Goal: Information Seeking & Learning: Learn about a topic

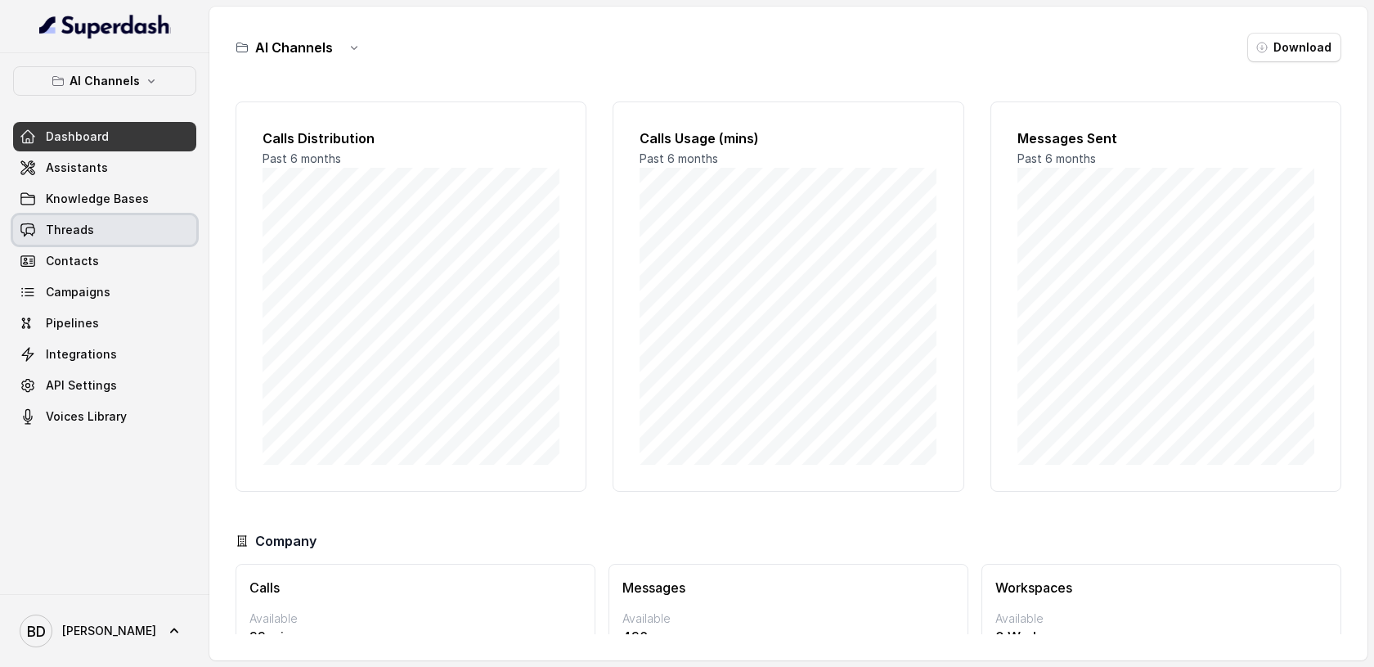
click at [90, 237] on span "Threads" at bounding box center [70, 230] width 48 height 16
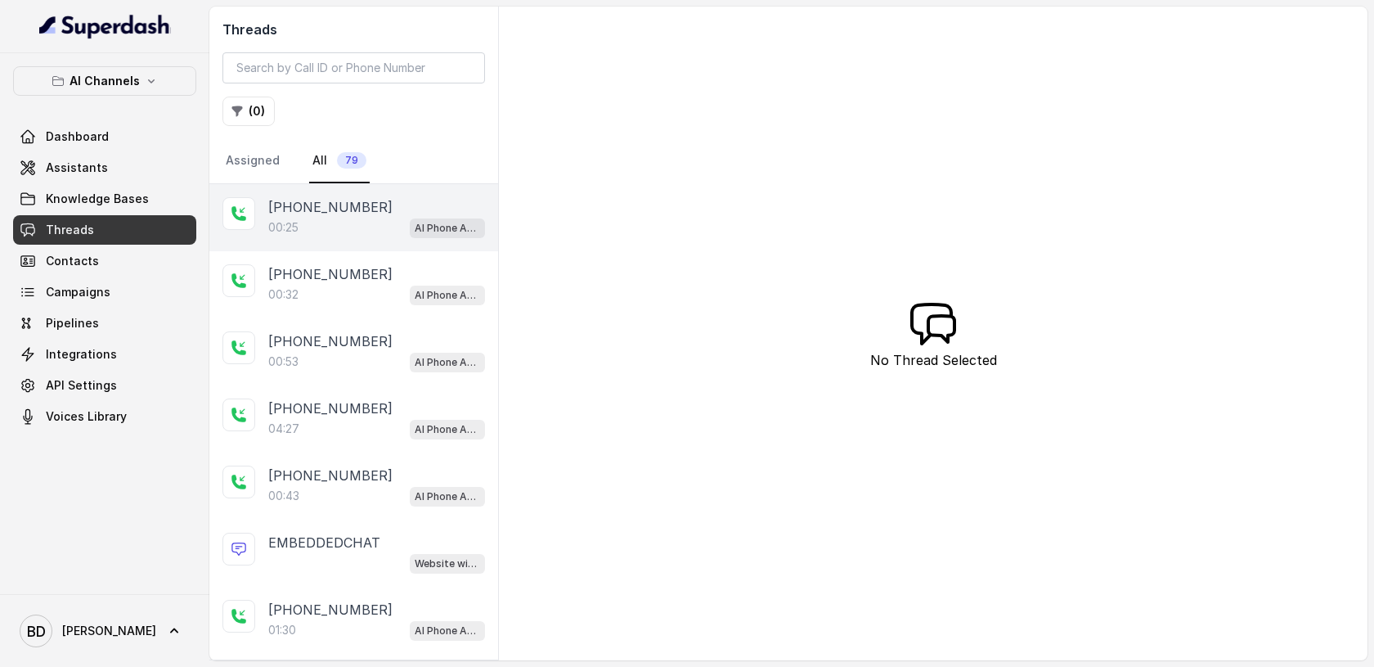
click at [248, 214] on div at bounding box center [238, 213] width 33 height 33
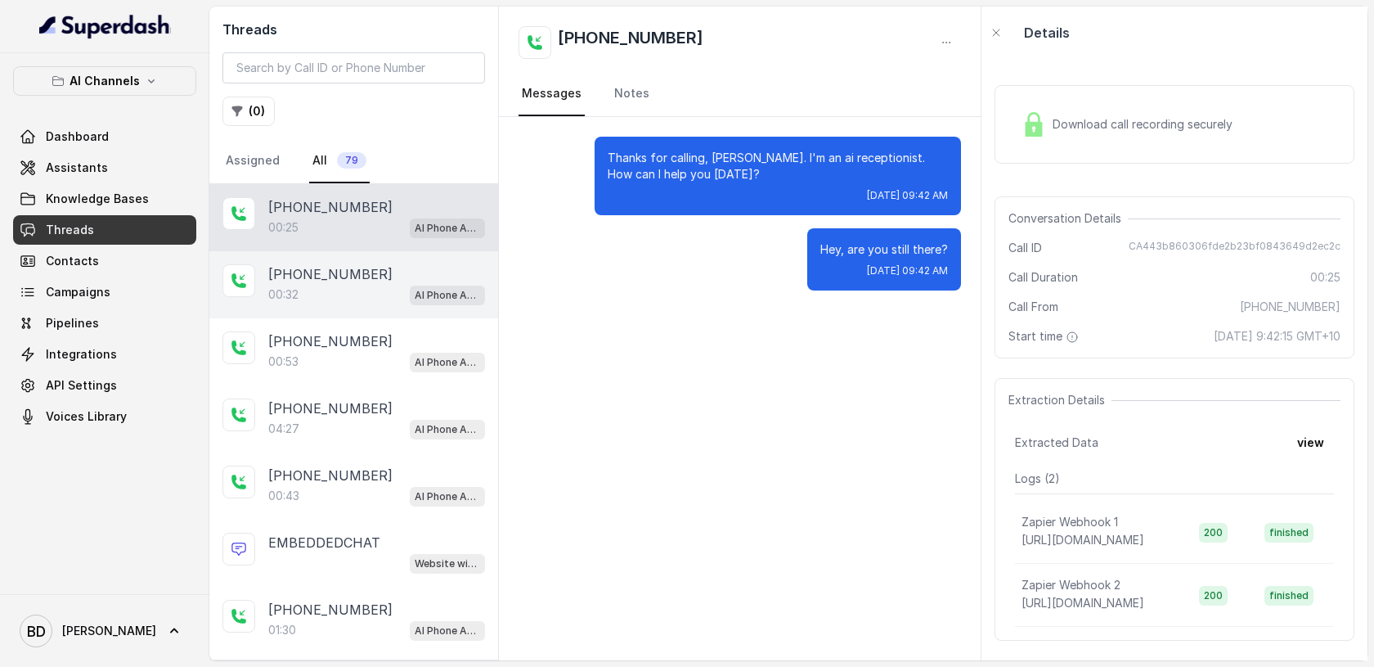
click at [237, 279] on icon at bounding box center [239, 280] width 16 height 16
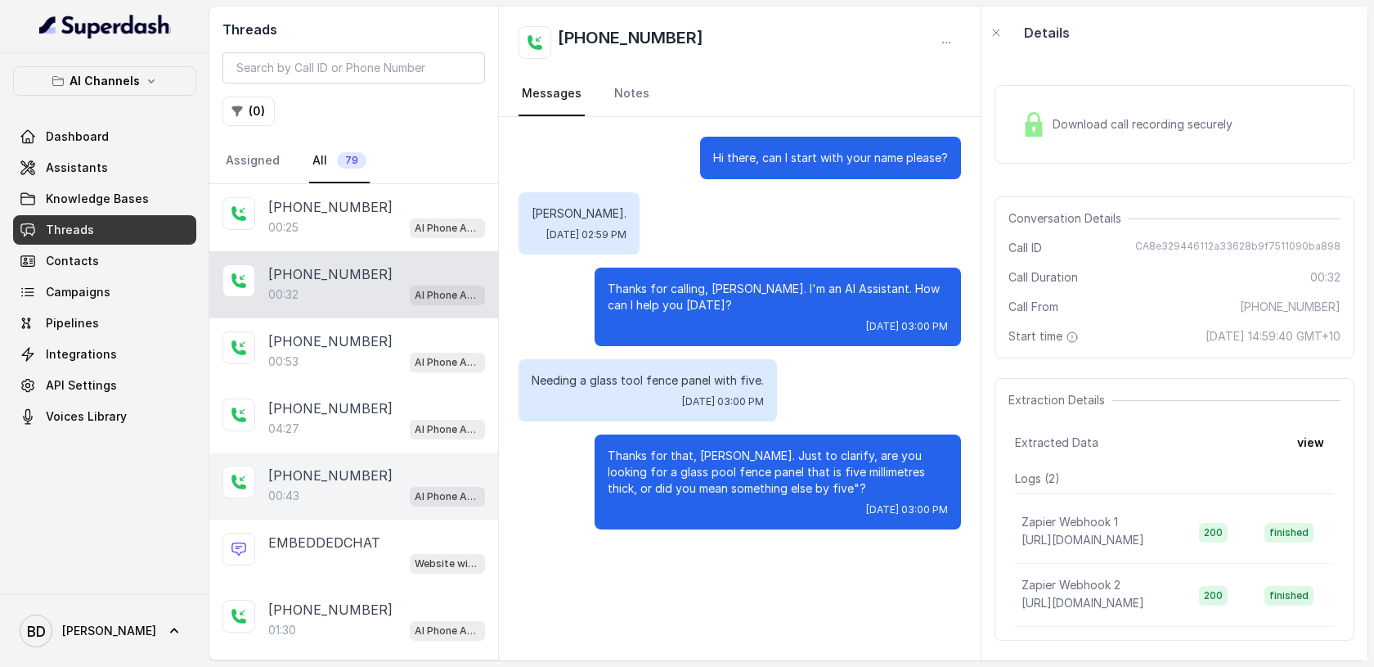
click at [232, 475] on icon at bounding box center [238, 481] width 15 height 15
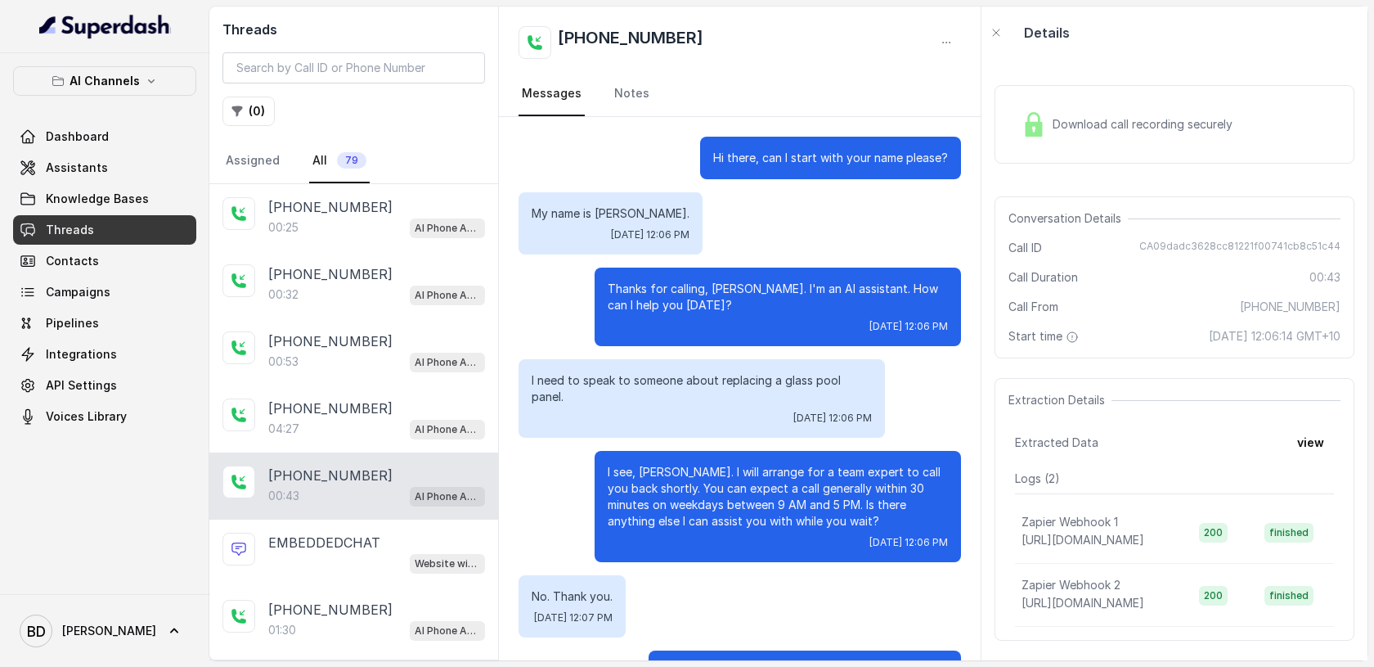
scroll to position [72, 0]
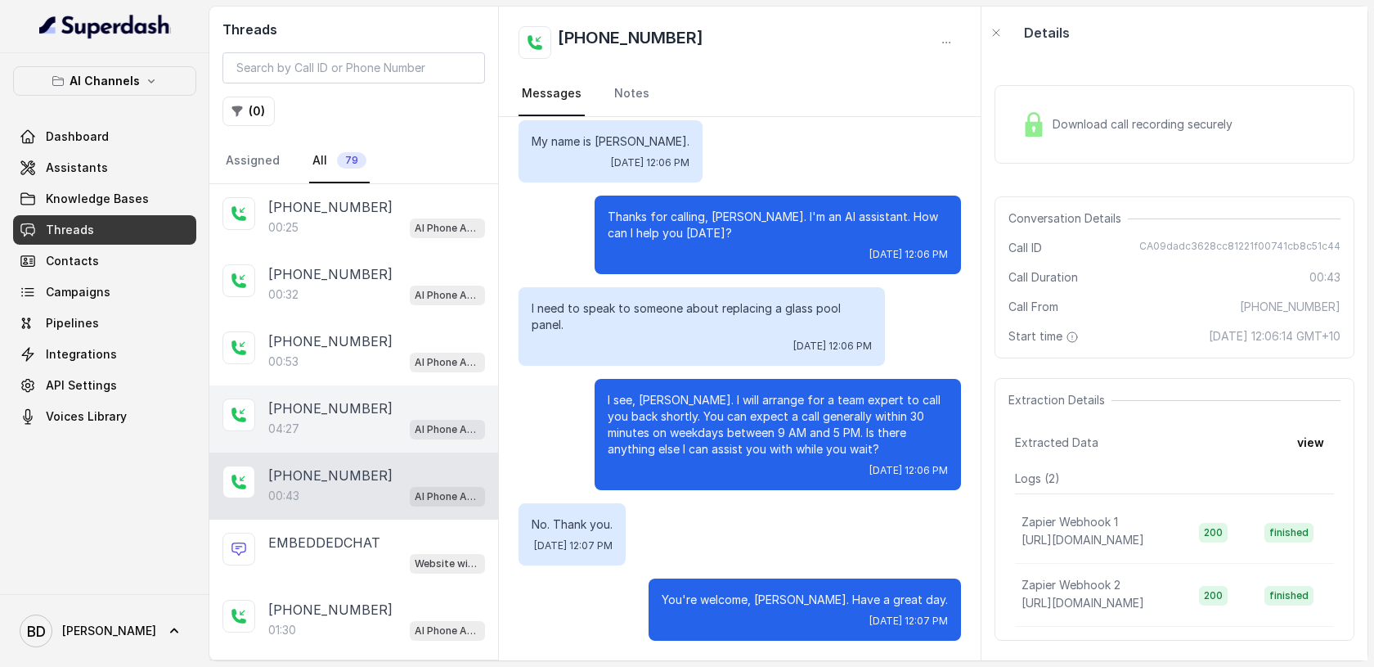
click at [259, 414] on div "[PHONE_NUMBER]:27 AI Phone Assistant" at bounding box center [353, 418] width 289 height 67
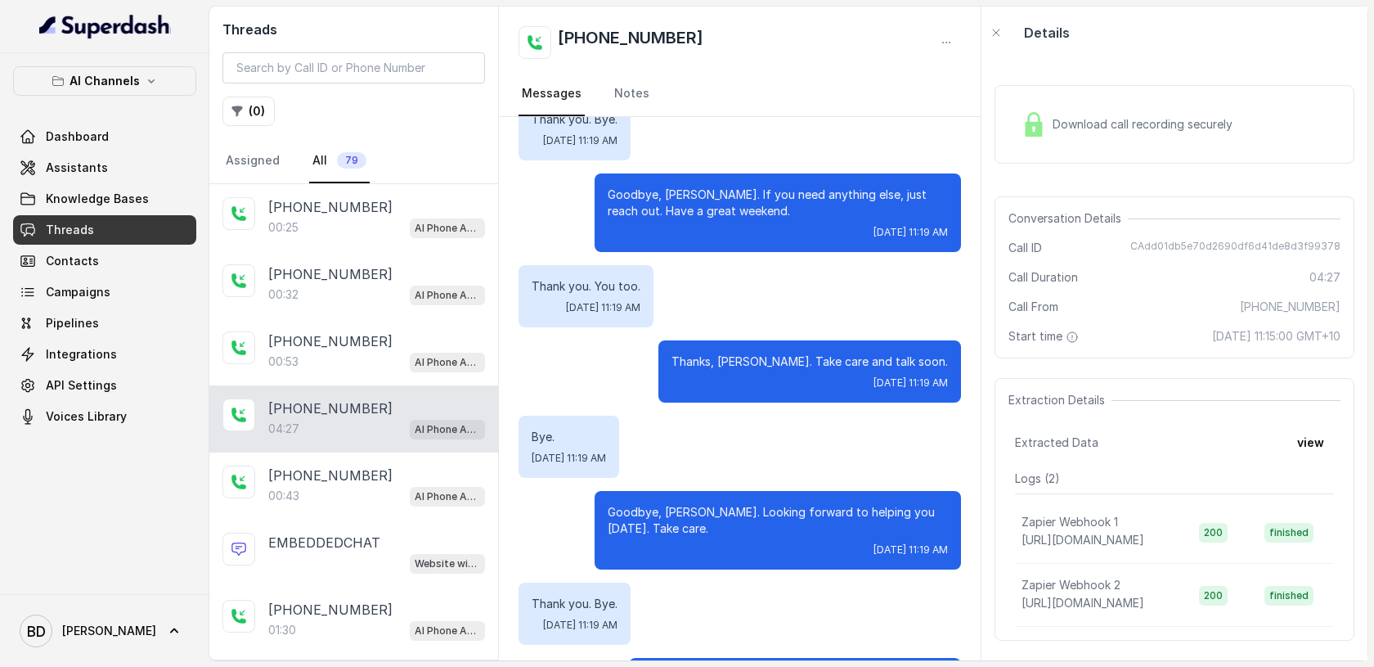
scroll to position [3170, 0]
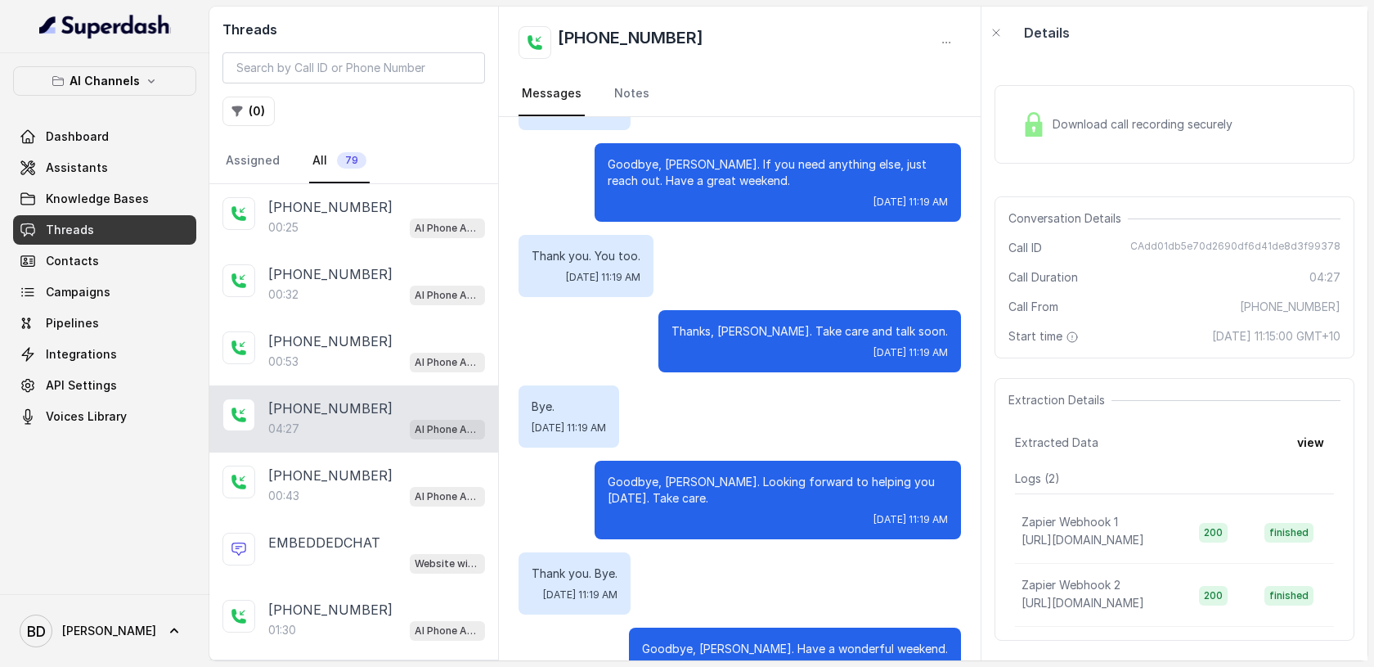
click at [1038, 132] on img at bounding box center [1034, 124] width 25 height 25
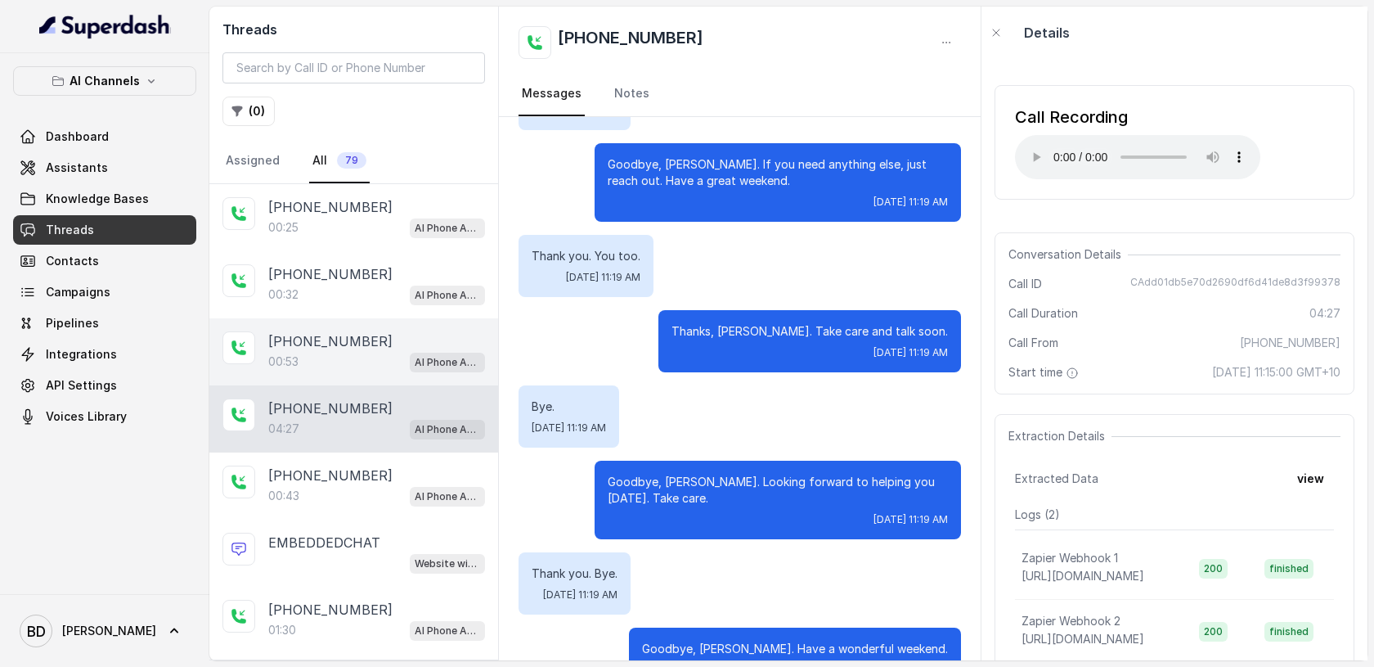
click at [302, 343] on p "[PHONE_NUMBER]" at bounding box center [330, 341] width 124 height 20
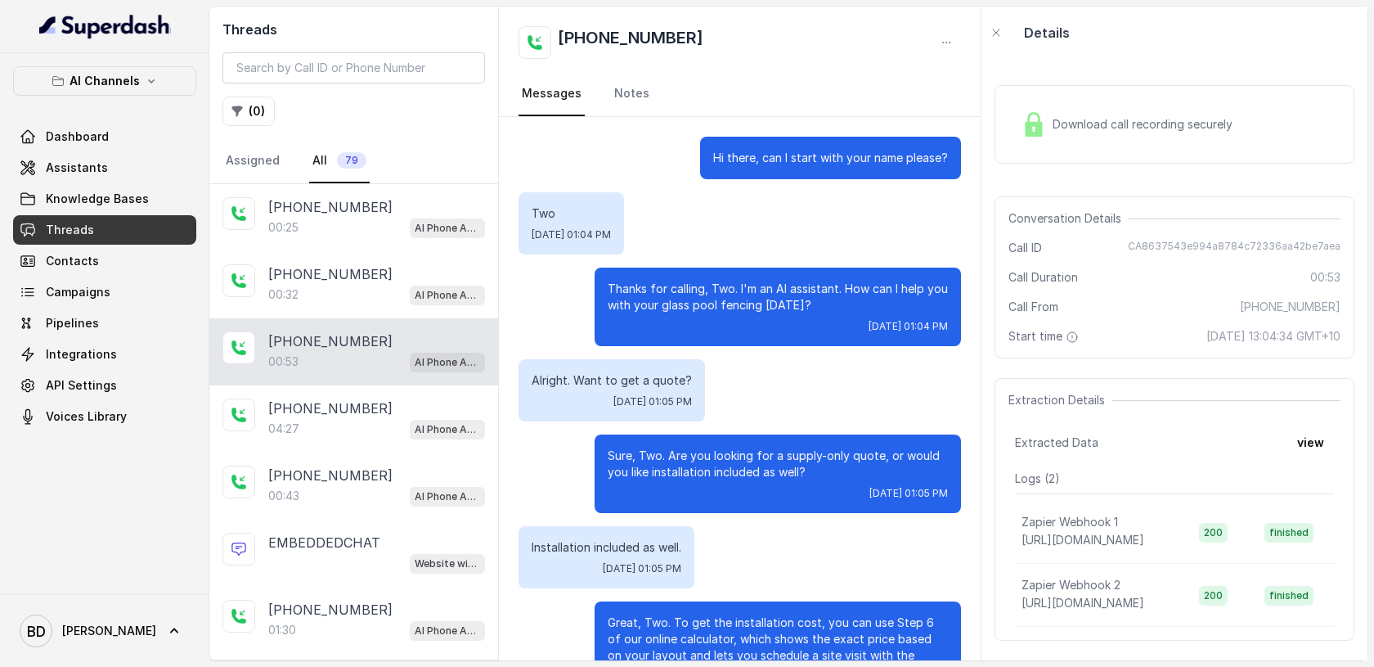
click at [1036, 128] on img at bounding box center [1034, 124] width 25 height 25
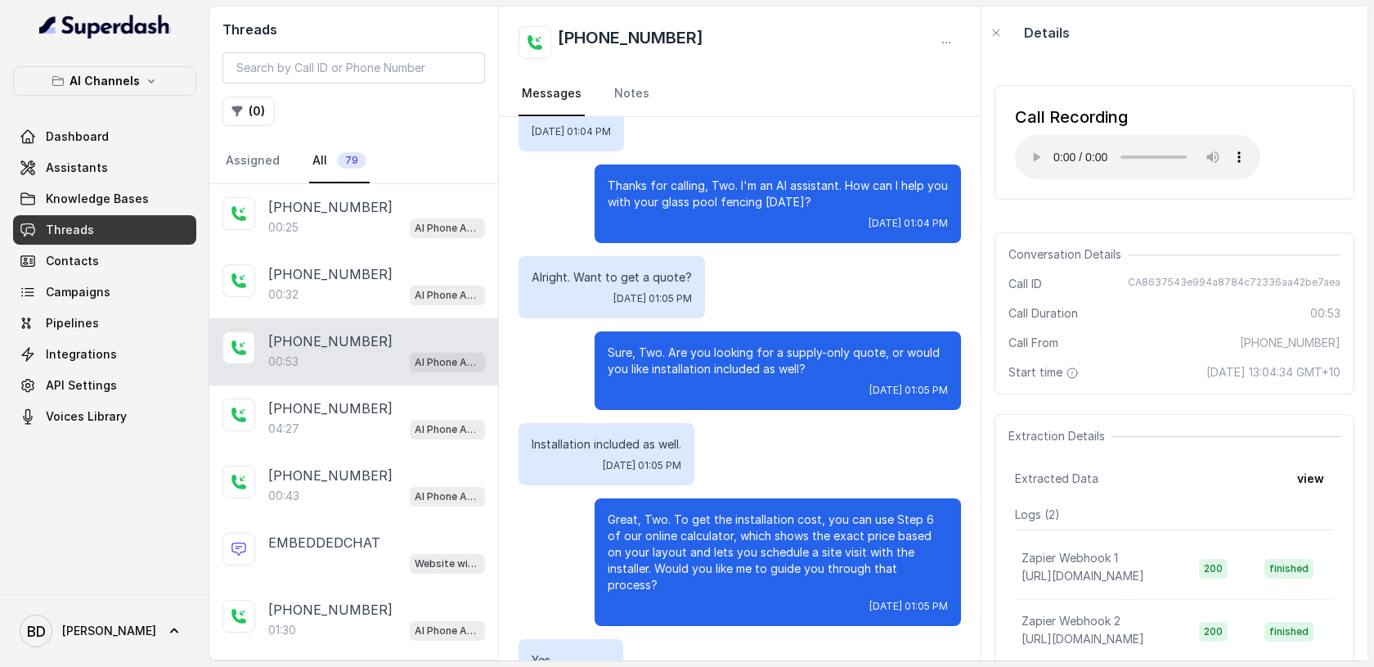
scroll to position [255, 0]
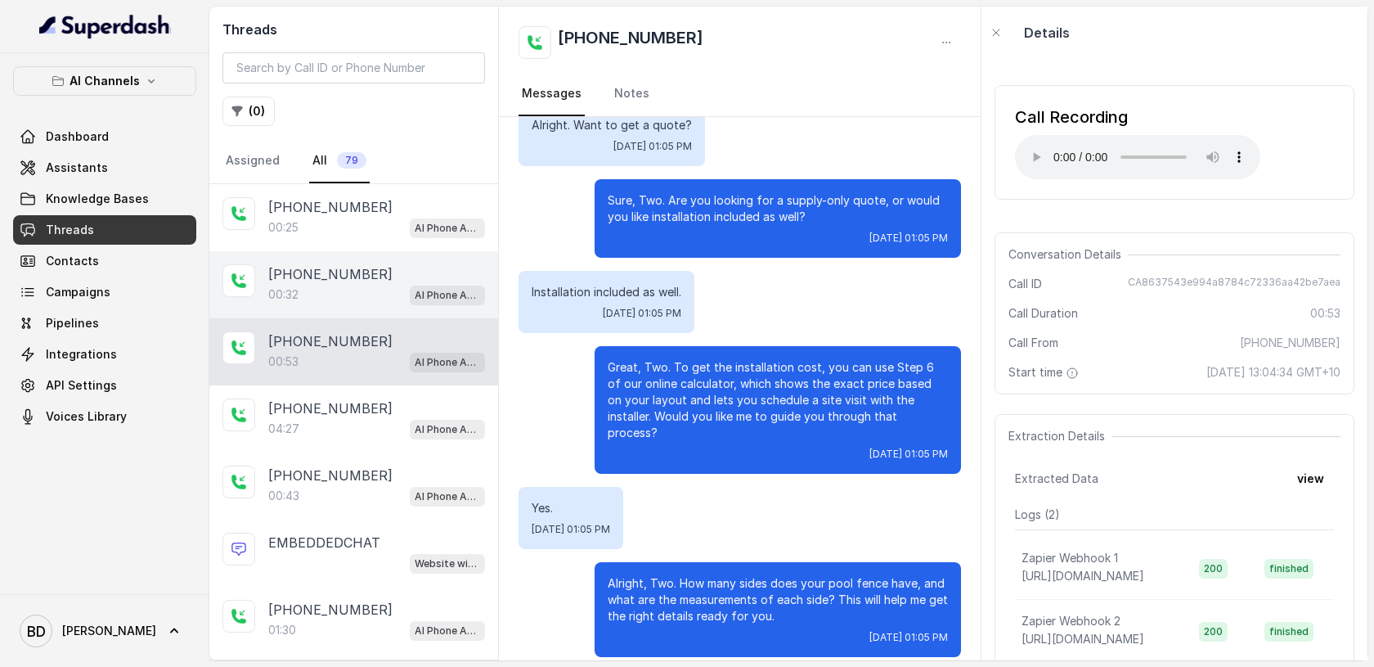
click at [335, 285] on div "00:32 AI Phone Assistant" at bounding box center [376, 294] width 217 height 21
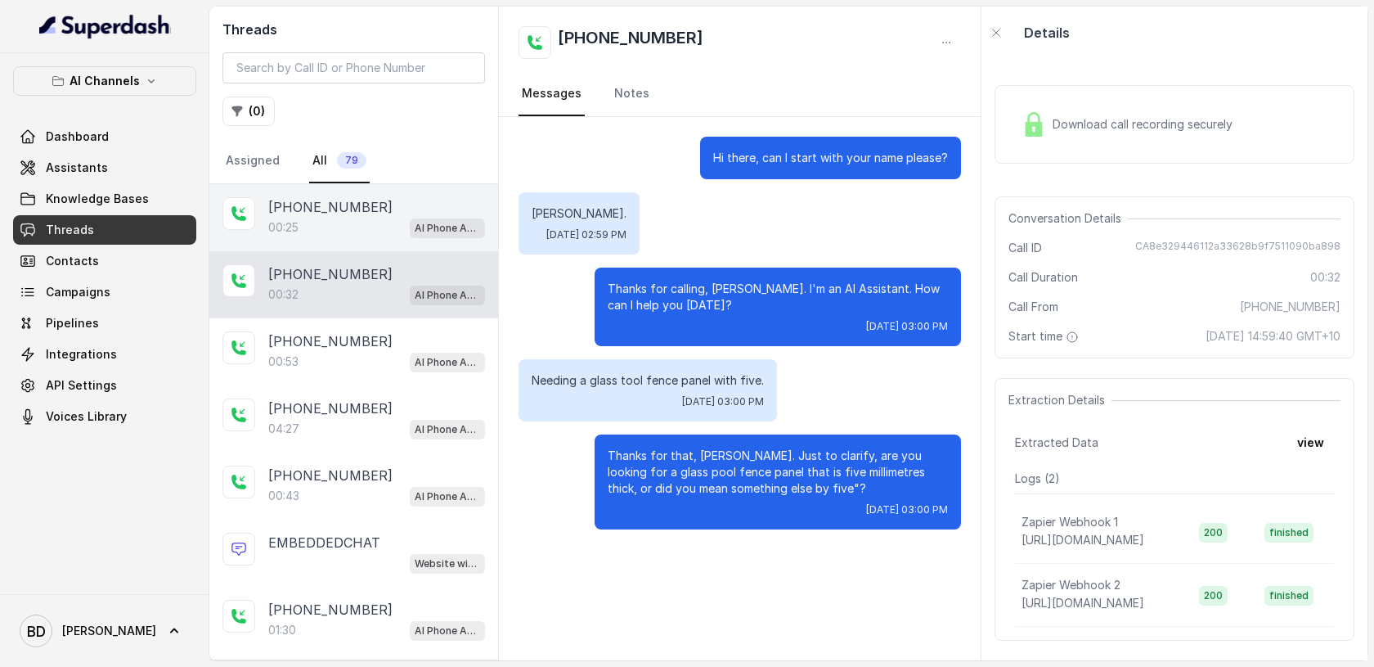
click at [339, 217] on div "00:25 AI Phone Assistant" at bounding box center [376, 227] width 217 height 21
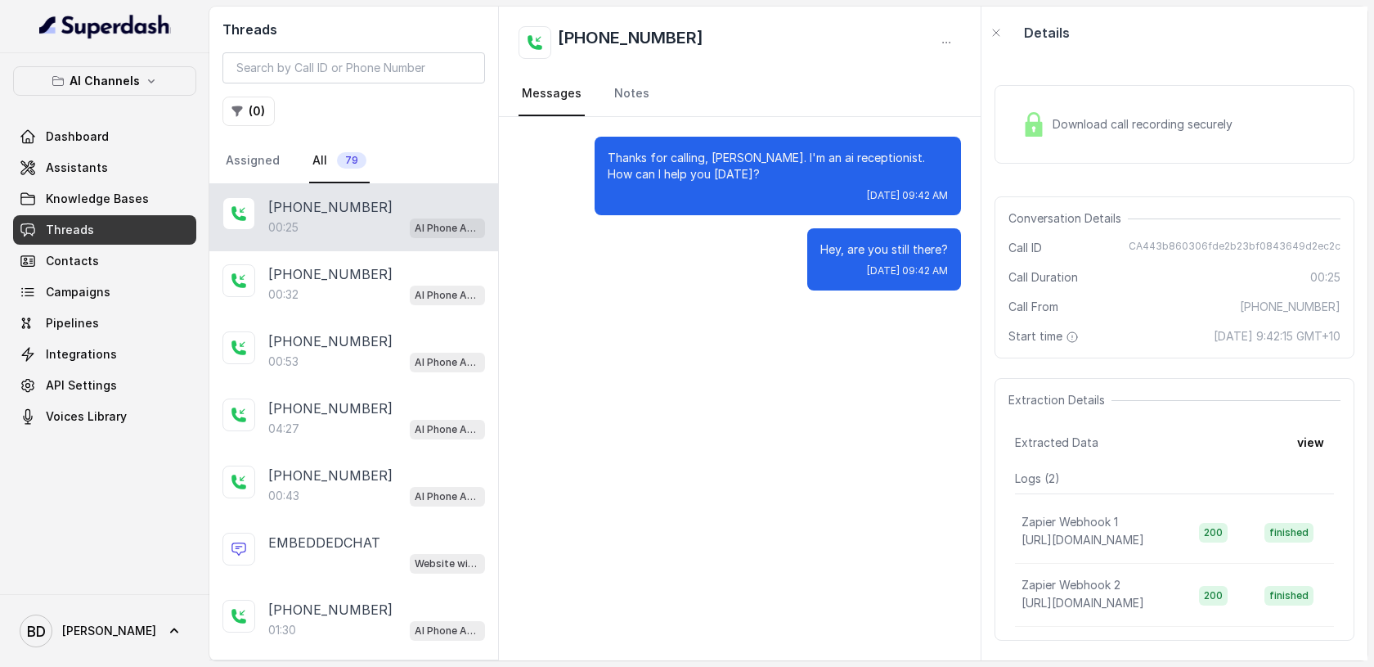
click at [1031, 130] on img at bounding box center [1034, 124] width 25 height 25
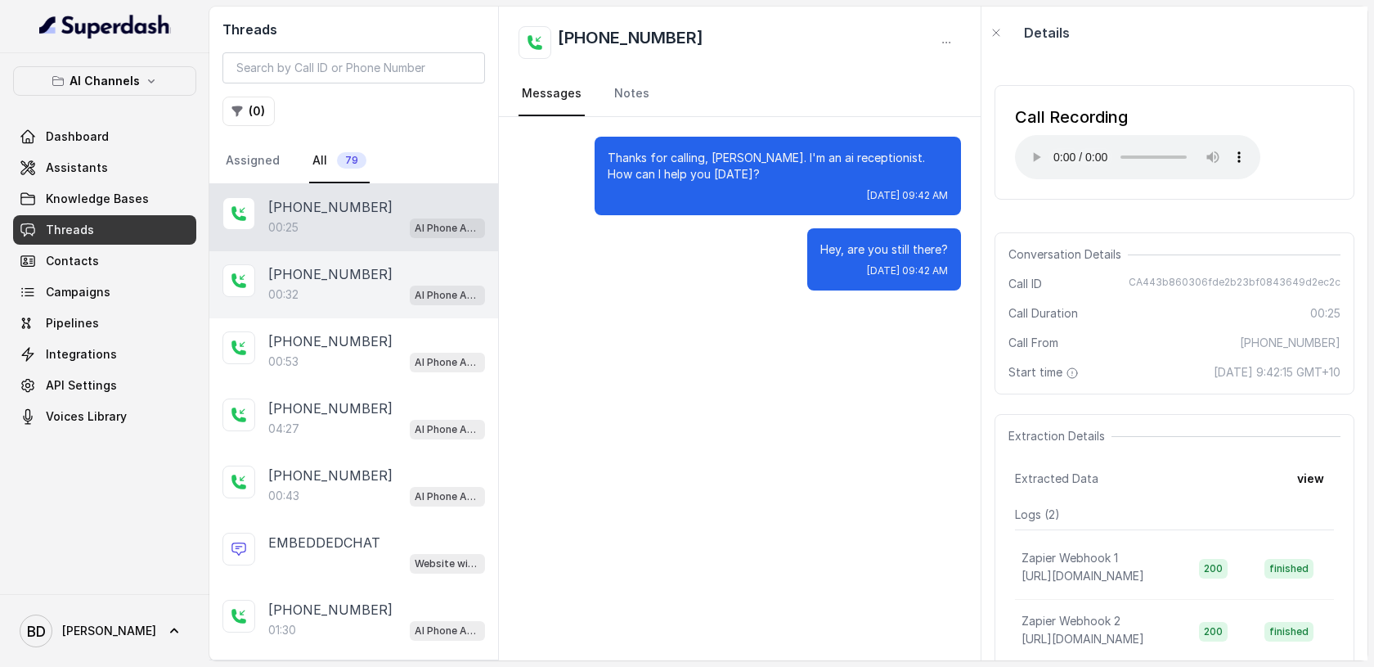
click at [326, 298] on div "00:32 AI Phone Assistant" at bounding box center [376, 294] width 217 height 21
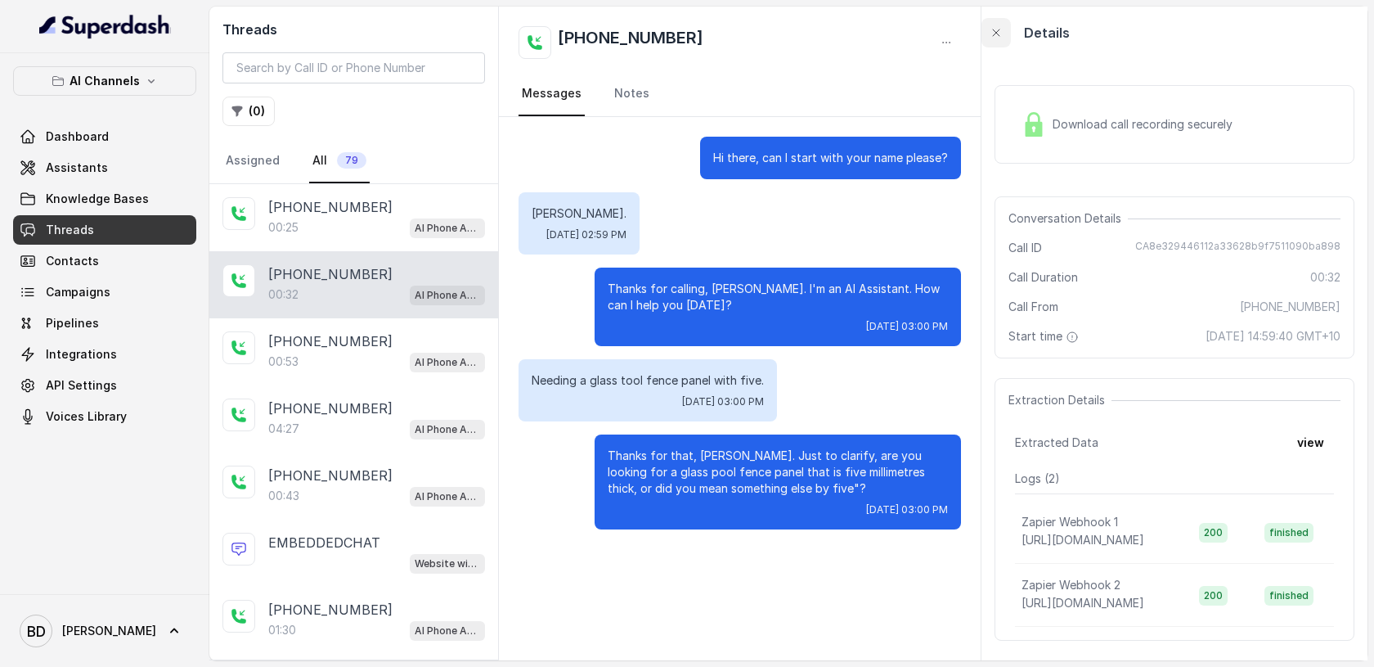
click at [993, 34] on icon "button" at bounding box center [996, 32] width 13 height 13
